Goal: Find specific page/section: Find specific page/section

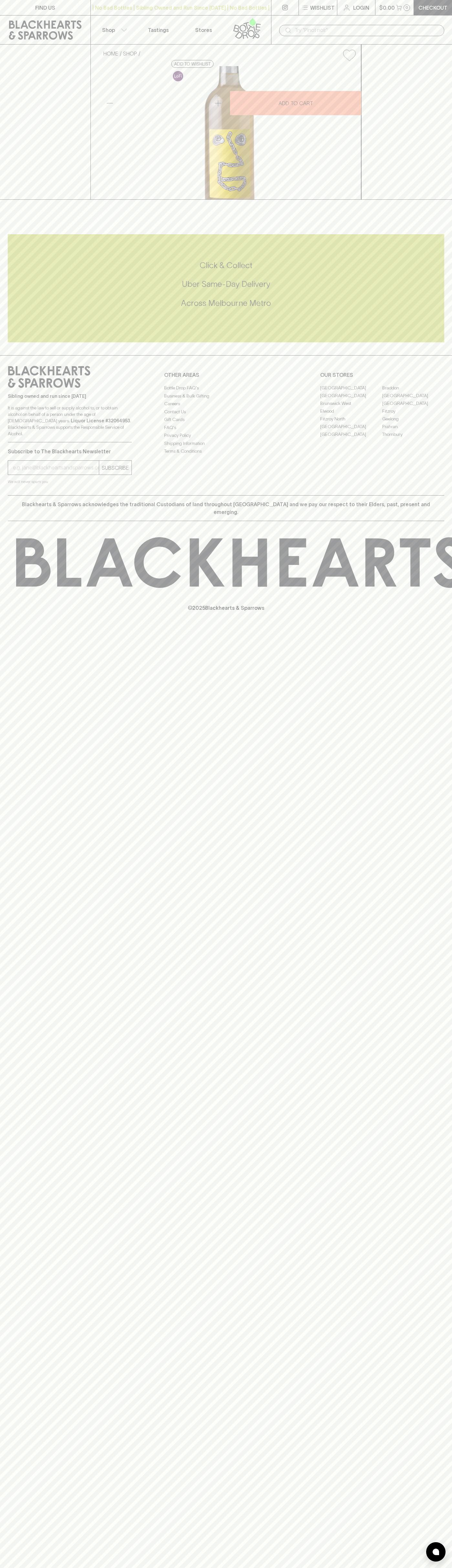
click at [351, 430] on link "[GEOGRAPHIC_DATA]" at bounding box center [351, 426] width 62 height 8
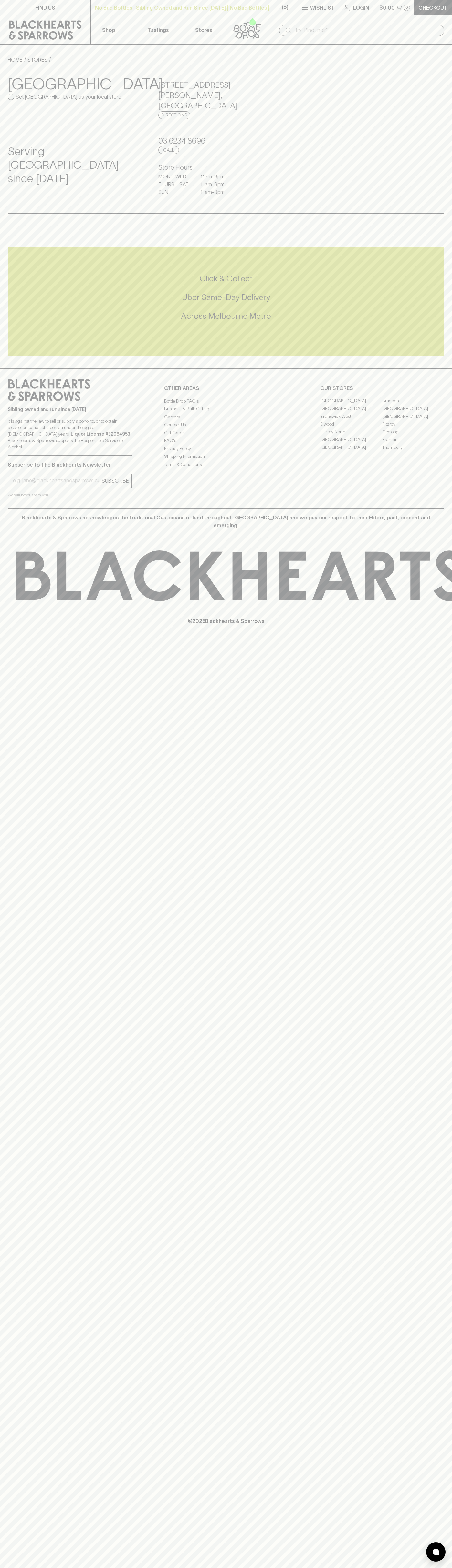
click at [14, 23] on icon at bounding box center [45, 30] width 81 height 19
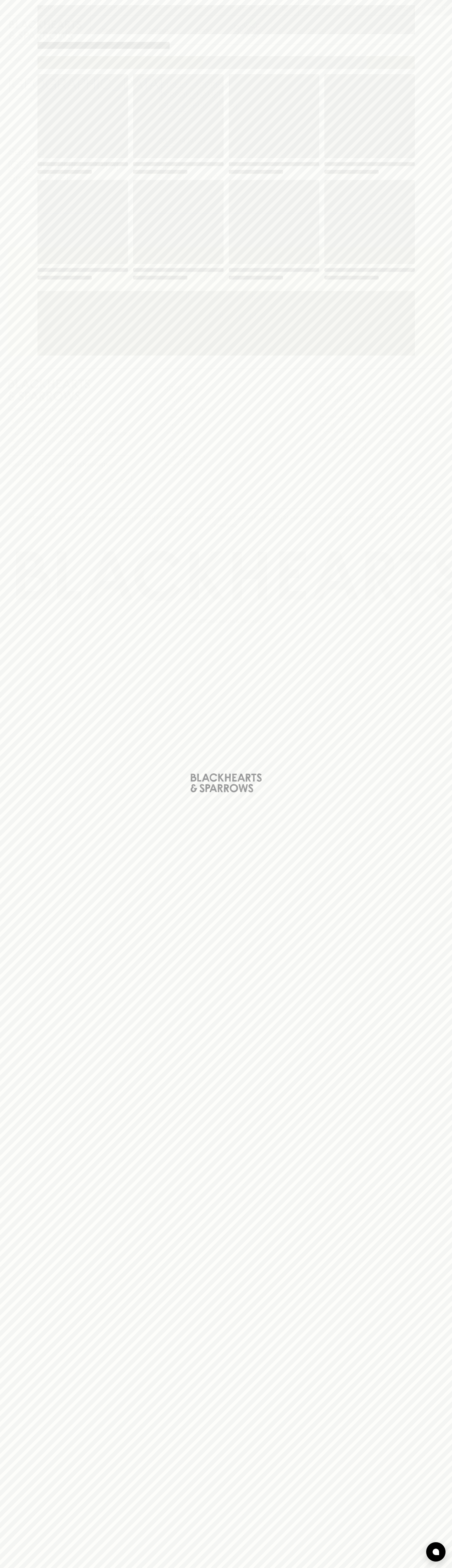
click at [437, 547] on div "Loading" at bounding box center [226, 784] width 452 height 1568
click at [220, 1567] on html "FIND US | No Bad Bottles | Sibling Owned and Run Since 2006 | No Bad Bottles | …" at bounding box center [226, 784] width 452 height 1568
click at [12, 294] on div "Loading" at bounding box center [226, 784] width 452 height 1568
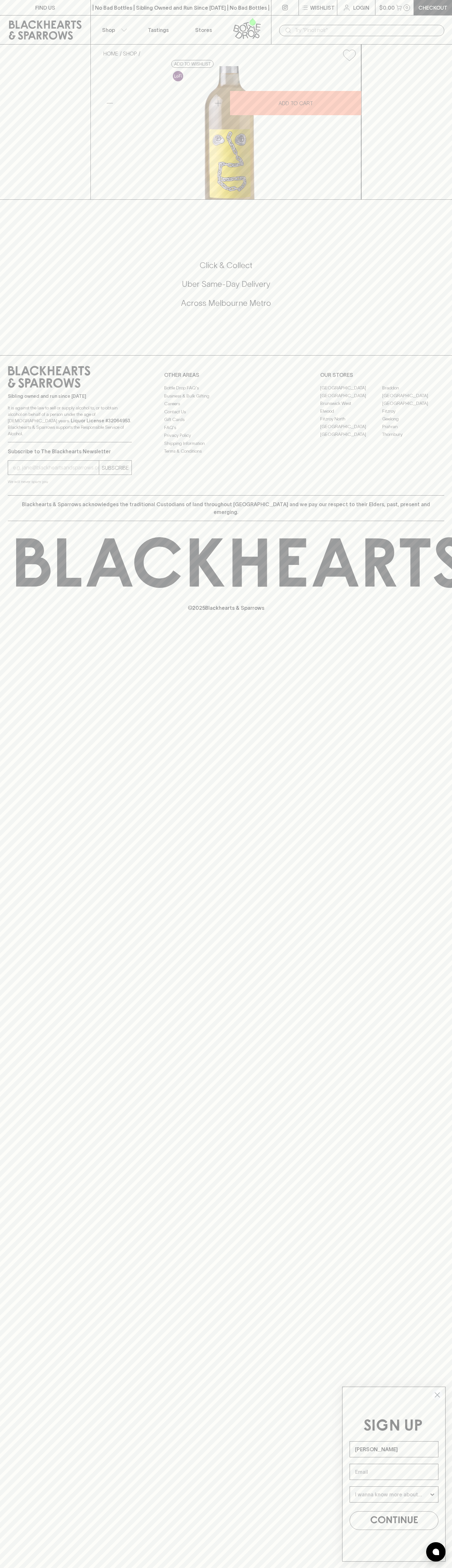
type input "[PERSON_NAME]"
